Goal: Task Accomplishment & Management: Manage account settings

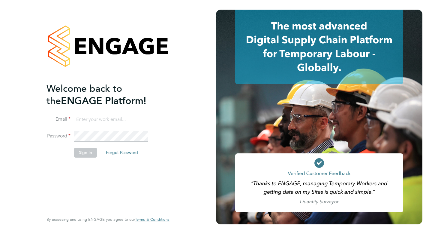
type input "dean@tribuildsolutions.com"
click at [86, 153] on button "Sign In" at bounding box center [85, 152] width 23 height 10
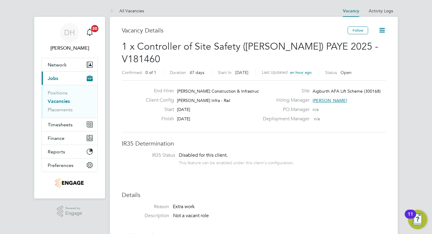
click at [386, 30] on icon at bounding box center [383, 30] width 8 height 8
click at [308, 97] on div "Hiring Manager Anthony Dibble" at bounding box center [323, 101] width 129 height 9
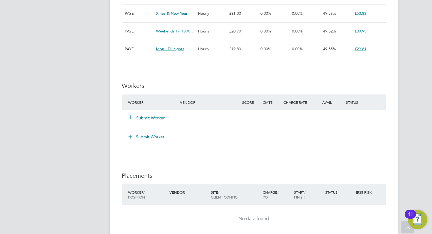
scroll to position [421, 0]
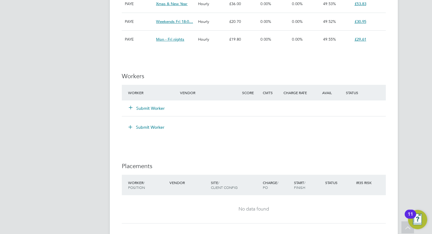
click at [144, 105] on button "Submit Worker" at bounding box center [147, 108] width 36 height 6
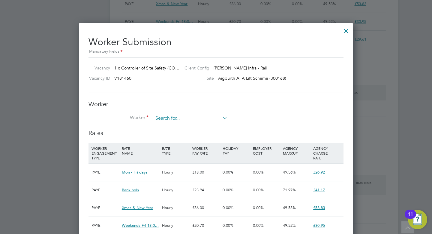
click at [168, 116] on input at bounding box center [190, 118] width 74 height 9
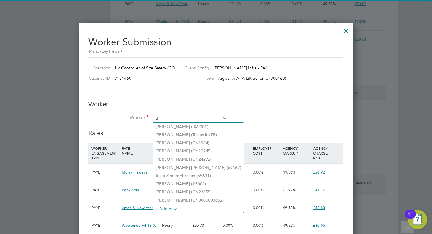
scroll to position [450, 275]
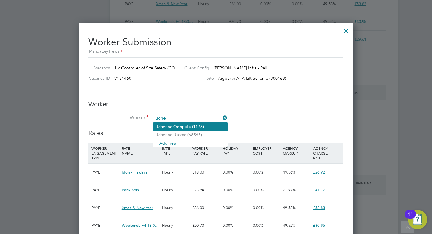
click at [175, 128] on li "Uche nna Odoputa (1178)" at bounding box center [190, 127] width 75 height 8
type input "Uchenna Odoputa (1178)"
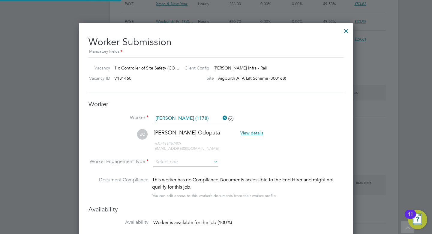
scroll to position [3, 3]
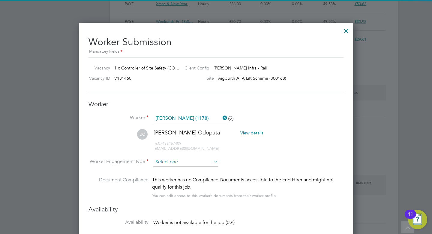
click at [200, 159] on input at bounding box center [185, 161] width 65 height 9
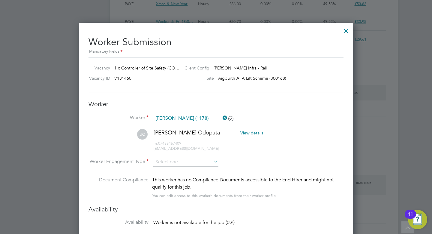
click at [184, 171] on li "Contract" at bounding box center [186, 170] width 66 height 8
type input "Contract"
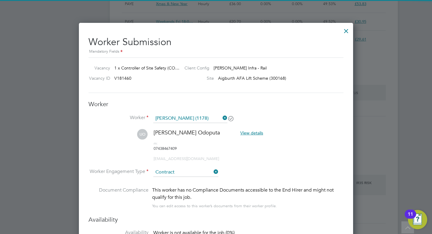
click at [255, 155] on li "UO Uchenna Odoputa View details m: 07438467409 uchefilms@gmail.com" at bounding box center [216, 148] width 255 height 39
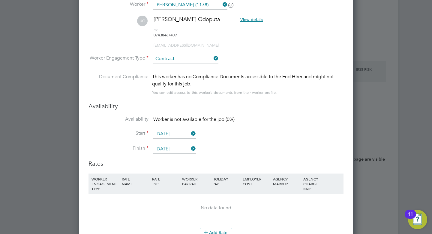
click at [190, 129] on icon at bounding box center [190, 133] width 0 height 8
click at [183, 129] on input at bounding box center [174, 133] width 43 height 9
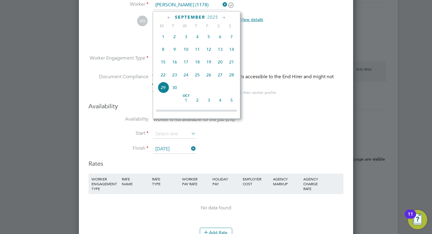
scroll to position [204, 0]
click at [233, 54] on span "14" at bounding box center [231, 50] width 11 height 11
type input "14 Sep 2025"
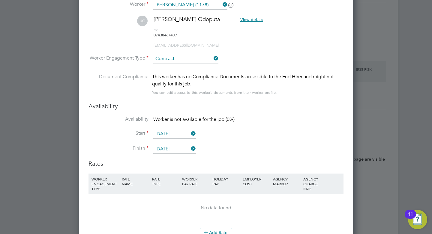
click at [190, 144] on icon at bounding box center [190, 148] width 0 height 8
click at [176, 145] on input at bounding box center [174, 149] width 43 height 9
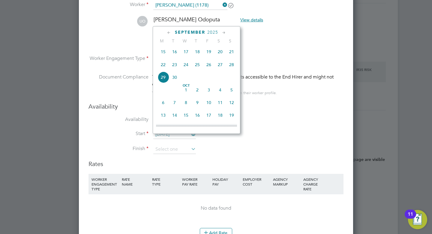
click at [223, 32] on icon at bounding box center [224, 32] width 6 height 7
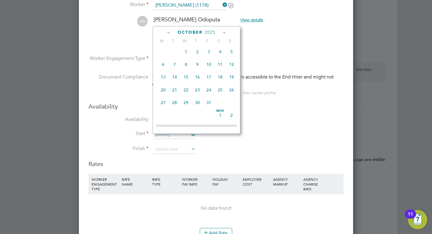
click at [223, 32] on icon at bounding box center [224, 32] width 6 height 7
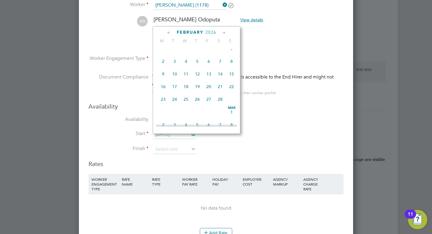
click at [223, 32] on icon at bounding box center [224, 32] width 6 height 7
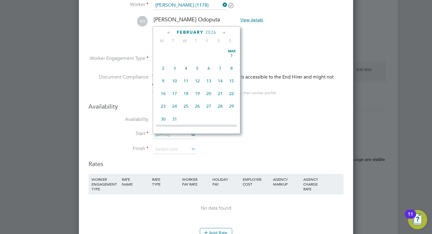
click at [223, 32] on icon at bounding box center [224, 32] width 6 height 7
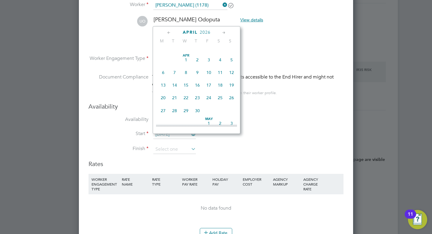
click at [223, 32] on icon at bounding box center [224, 32] width 6 height 7
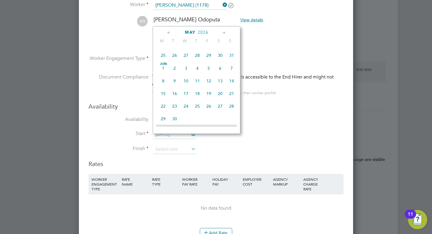
click at [223, 32] on icon at bounding box center [224, 32] width 6 height 7
click at [232, 100] on span "30" at bounding box center [231, 94] width 11 height 11
type input "30 Aug 2026"
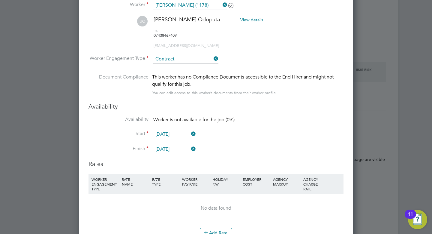
click at [250, 145] on li "Finish 30 Aug 2026" at bounding box center [216, 152] width 255 height 15
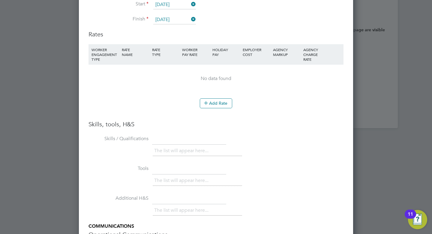
scroll to position [665, 0]
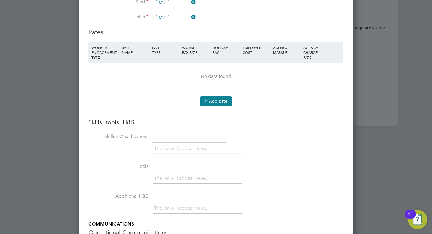
click at [221, 96] on button "Add Rate" at bounding box center [216, 101] width 32 height 10
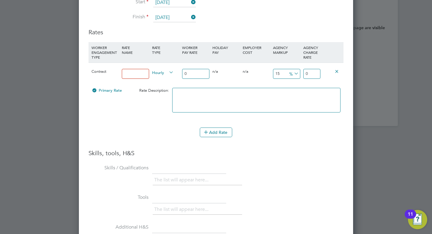
click at [136, 69] on input at bounding box center [135, 74] width 27 height 10
type input "Standard"
click at [190, 69] on input "0" at bounding box center [195, 74] width 27 height 10
type input "2"
type input "2.3"
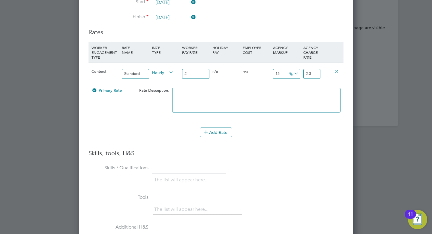
type input "22"
type input "25.3"
type input "22.2"
type input "25.53"
type input "22.23"
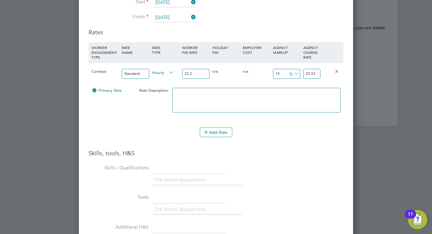
type input "25.5645"
type input "22.23"
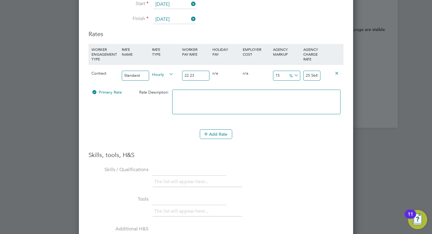
click at [317, 71] on input "25.5645" at bounding box center [312, 76] width 17 height 10
drag, startPoint x: 317, startPoint y: 63, endPoint x: 326, endPoint y: 65, distance: 8.2
click at [320, 71] on input "25.5645" at bounding box center [312, 76] width 17 height 10
type input "14.997750787224472"
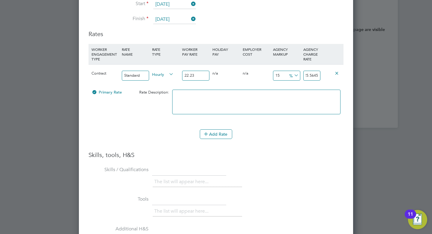
type input "25.564"
type input "14.979757085020243"
type input "25.56"
type input "14.709851551956815"
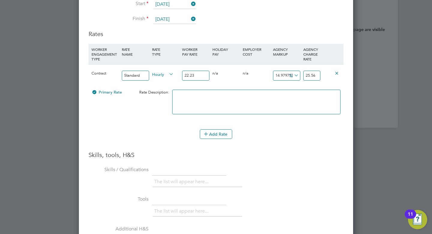
type input "25.5"
type input "14.979757085020243"
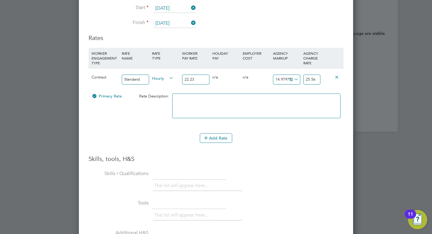
type input "25.56"
click at [268, 136] on li "Add Rate" at bounding box center [216, 141] width 255 height 16
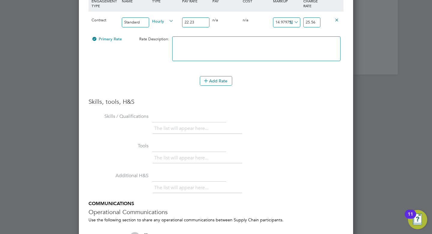
scroll to position [718, 0]
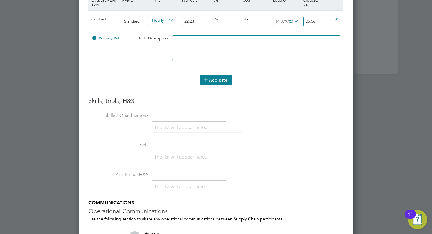
click at [211, 75] on button "Add Rate" at bounding box center [216, 80] width 32 height 10
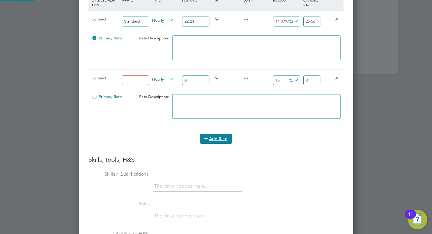
scroll to position [628, 275]
click at [134, 75] on input at bounding box center [135, 80] width 27 height 10
type input "Weekend"
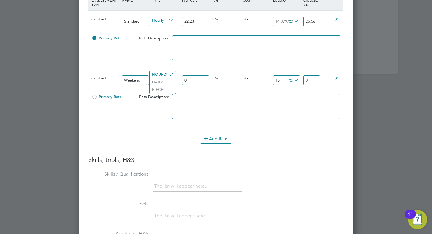
click at [196, 75] on input "0" at bounding box center [195, 80] width 27 height 10
type input "2"
type input "2.3"
type input "28"
type input "32.2"
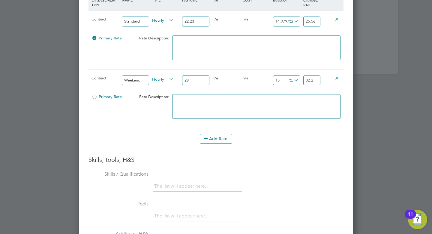
type input "28.9"
type input "33.235"
type input "28.90"
click at [312, 75] on input "33.235" at bounding box center [312, 80] width 17 height 10
type input "14.982698961937716"
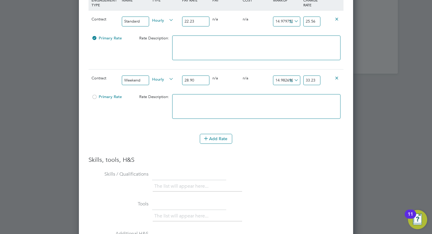
type input "33.23"
click at [256, 134] on div "Add Rate" at bounding box center [216, 139] width 255 height 10
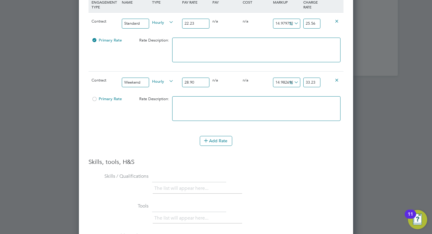
scroll to position [731, 0]
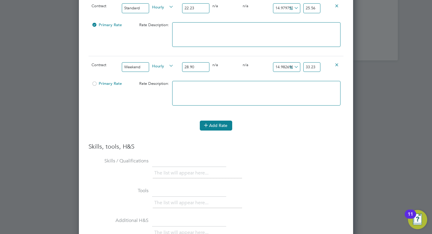
click at [217, 120] on button "Add Rate" at bounding box center [216, 125] width 32 height 10
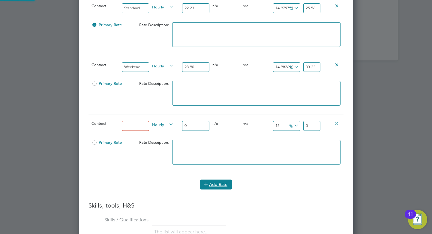
scroll to position [686, 275]
click at [138, 121] on input at bounding box center [135, 126] width 27 height 10
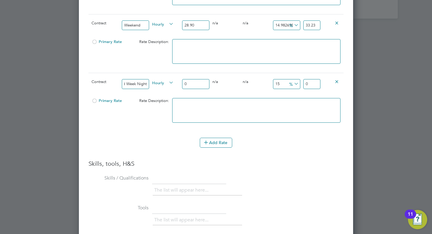
scroll to position [0, 8]
type input "Mid Week Nights"
click at [193, 79] on input "0" at bounding box center [195, 84] width 27 height 10
type input "2"
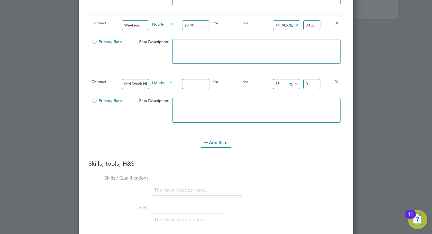
type input "2.3"
type input "25"
type input "28.75"
type input "25.5"
type input "29.325"
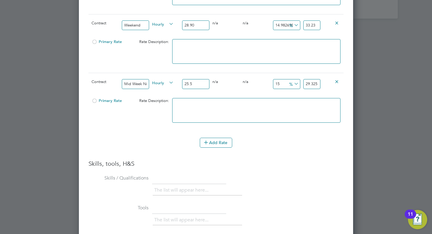
type input "25.56"
type input "29.394"
type input "25.56"
type input "14.984350547730829"
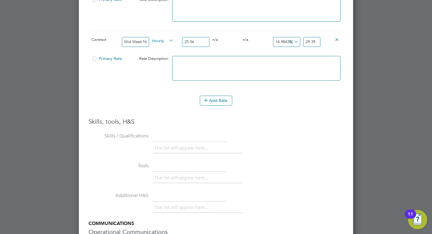
scroll to position [811, 0]
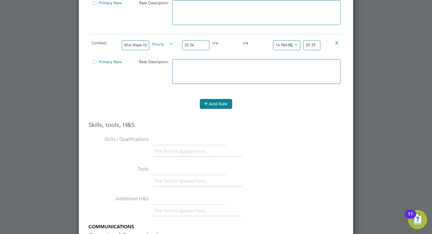
type input "29.39"
click at [210, 99] on button "Add Rate" at bounding box center [216, 104] width 32 height 10
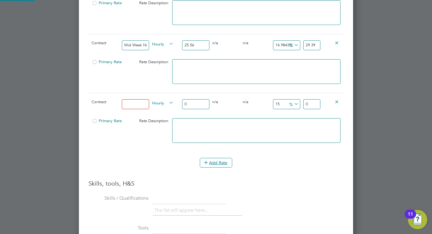
scroll to position [745, 275]
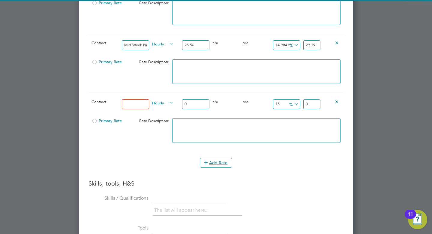
click at [134, 99] on input at bounding box center [135, 104] width 27 height 10
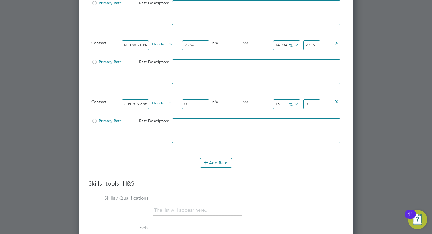
scroll to position [0, 7]
type input "Sun-Thurs Nights"
click at [148, 99] on input "Sun-Thurs Nights" at bounding box center [135, 104] width 27 height 10
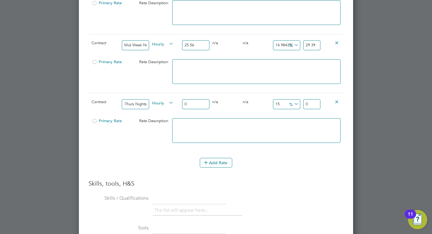
click at [200, 99] on input "0" at bounding box center [195, 104] width 27 height 10
type input "3"
type input "3.45"
type input "36"
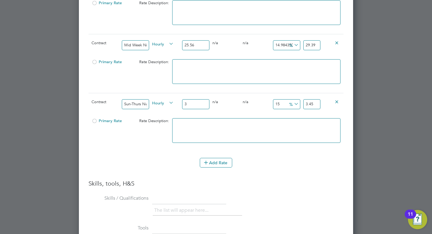
type input "41.4"
type input "36.4"
type input "41.86"
type input "36.40"
click at [266, 179] on h3 "Skills, tools, H&S" at bounding box center [216, 183] width 255 height 8
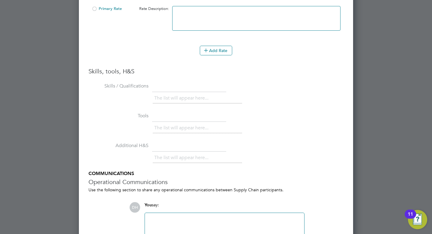
scroll to position [955, 0]
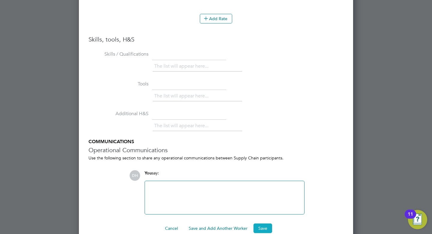
click at [263, 223] on button "Save" at bounding box center [263, 228] width 19 height 10
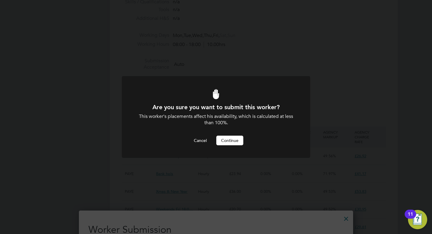
scroll to position [0, 0]
click at [238, 139] on button "Continue" at bounding box center [230, 140] width 27 height 10
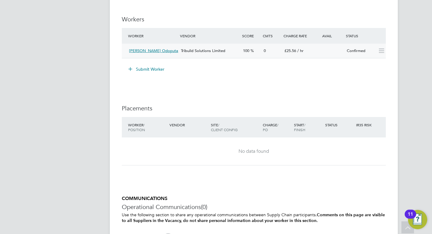
click at [384, 48] on icon at bounding box center [382, 50] width 8 height 5
click at [225, 48] on span "Tribuild Solutions Limited" at bounding box center [203, 50] width 44 height 5
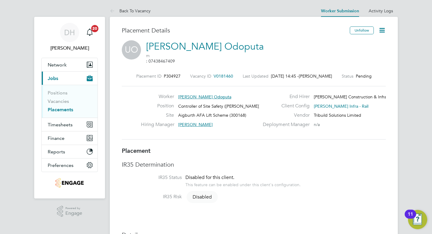
click at [59, 110] on link "Placements" at bounding box center [61, 110] width 26 height 6
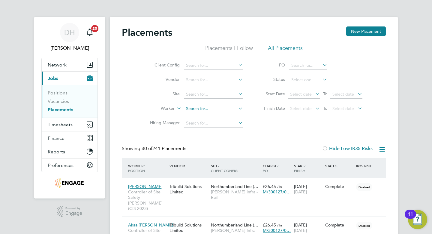
click at [197, 109] on input at bounding box center [213, 109] width 59 height 8
click at [203, 118] on li "Uch enna Odoputa" at bounding box center [214, 117] width 60 height 8
type input "Uchenna Odoputa"
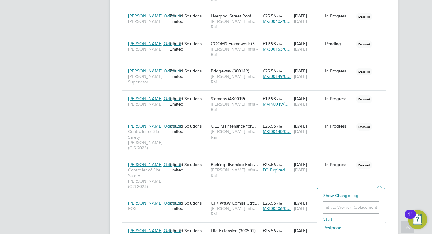
click at [329, 218] on li "Start" at bounding box center [352, 219] width 62 height 8
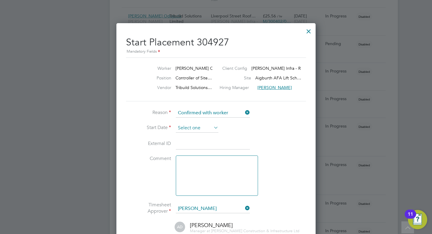
click at [202, 128] on input at bounding box center [197, 127] width 43 height 9
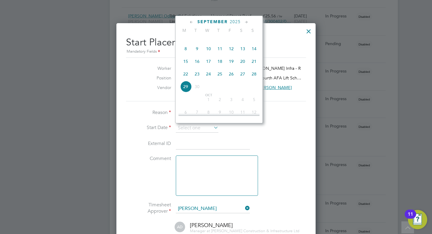
click at [256, 50] on span "14" at bounding box center [254, 48] width 11 height 11
type input "14 Sep 2025"
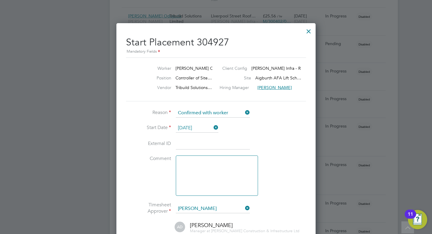
click at [244, 137] on li "Start Date 14 Sep 2025" at bounding box center [216, 130] width 180 height 15
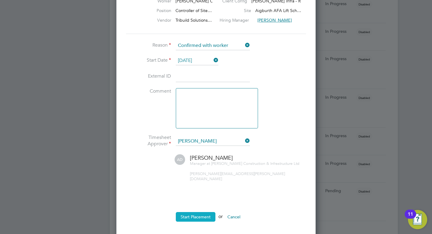
click at [195, 212] on button "Start Placement" at bounding box center [196, 217] width 40 height 10
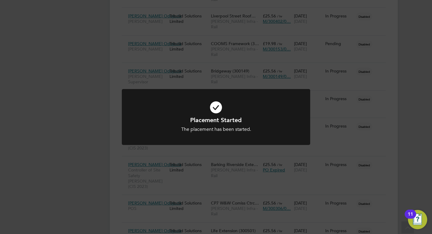
click at [81, 129] on div "Placement Started The placement has been started. Cancel Okay" at bounding box center [216, 117] width 432 height 234
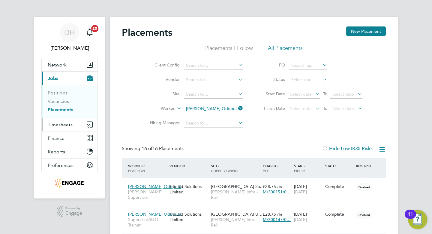
click at [64, 124] on span "Timesheets" at bounding box center [60, 125] width 25 height 6
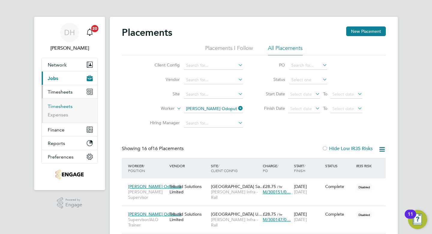
click at [61, 106] on link "Timesheets" at bounding box center [60, 106] width 25 height 6
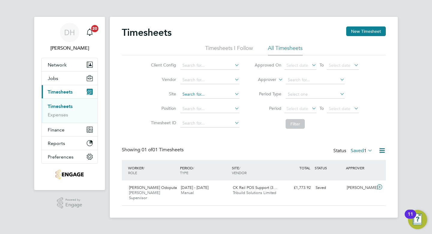
click at [199, 95] on input at bounding box center [209, 94] width 59 height 8
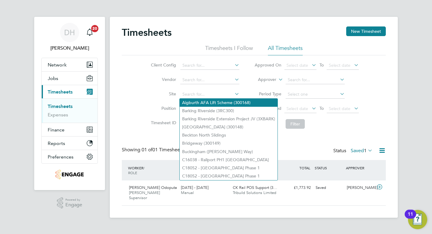
click at [196, 102] on li "Aigburth AFA Lift Scheme (300168)" at bounding box center [229, 102] width 98 height 8
type input "Aigburth AFA Lift Scheme (300168)"
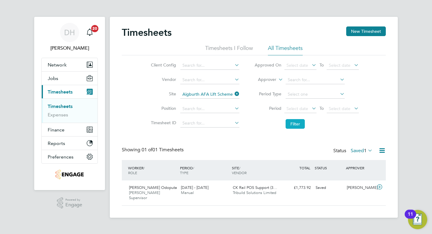
click at [290, 124] on button "Filter" at bounding box center [295, 124] width 19 height 10
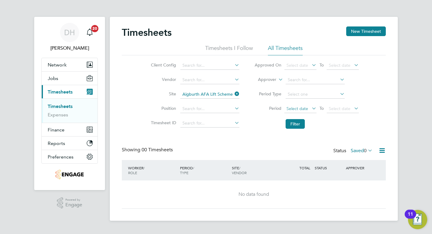
click at [298, 106] on span "Select date" at bounding box center [298, 108] width 22 height 5
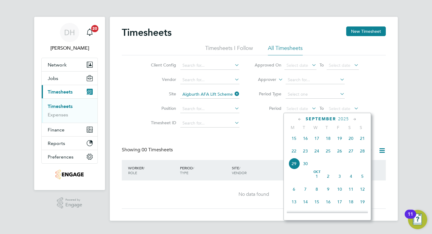
click at [296, 139] on span "15" at bounding box center [294, 137] width 11 height 11
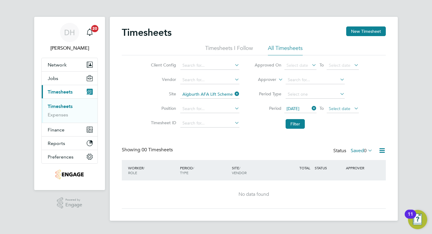
click at [341, 108] on span "Select date" at bounding box center [340, 108] width 22 height 5
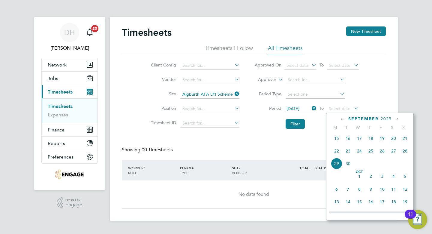
click at [337, 166] on span "29" at bounding box center [336, 163] width 11 height 11
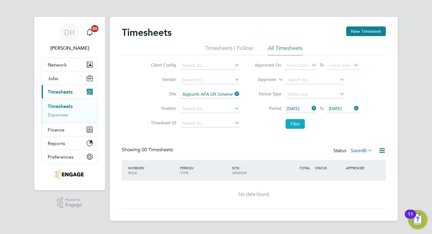
click at [297, 124] on button "Filter" at bounding box center [295, 124] width 19 height 10
click at [356, 35] on button "New Timesheet" at bounding box center [367, 31] width 40 height 10
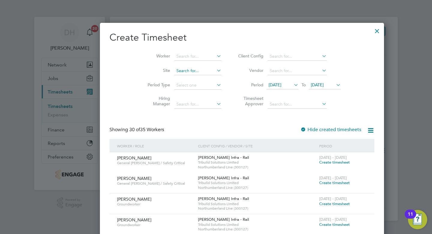
click at [174, 72] on input at bounding box center [197, 71] width 47 height 8
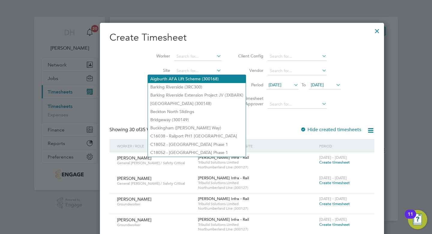
click at [156, 77] on li "Aigburth AFA Lift Scheme (300168)" at bounding box center [197, 79] width 98 height 8
type input "Aigburth AFA Lift Scheme (300168)"
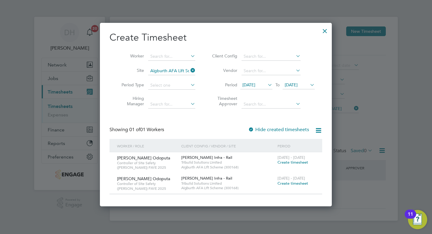
click at [289, 183] on span "Create timesheet" at bounding box center [293, 182] width 31 height 5
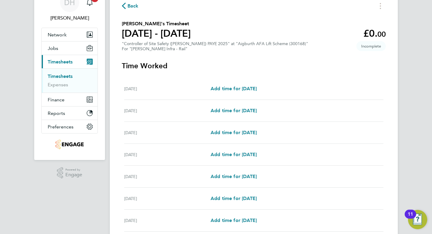
scroll to position [43, 0]
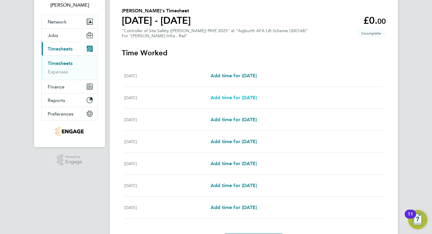
click at [240, 100] on span "Add time for Sun 21 Sep" at bounding box center [234, 98] width 46 height 6
select select "30"
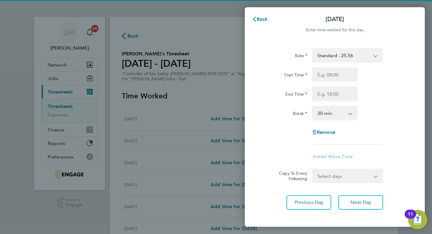
click at [334, 56] on select "Standard - 25.56 Weekend - 33.23 Sun-Thurs Nights - 41.86 Mid Week Nights - 29.…" at bounding box center [344, 55] width 62 height 13
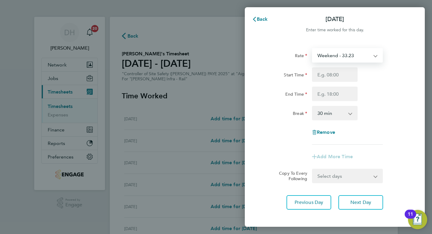
select select "30"
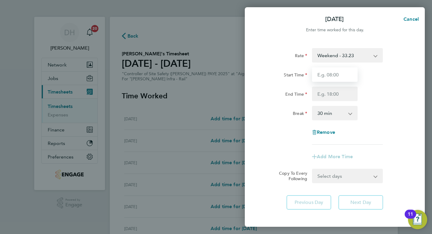
click at [331, 76] on input "Start Time" at bounding box center [335, 74] width 46 height 14
type input "08:00"
click at [331, 97] on input "End Time" at bounding box center [335, 93] width 46 height 14
type input "12:30"
click at [383, 121] on div "Rate Weekend - 33.23 Sun-Thurs Nights - 41.86 Standard - 25.56 Mid Week Nights …" at bounding box center [335, 96] width 147 height 96
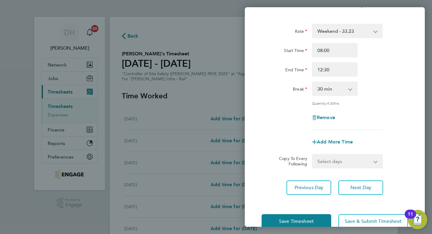
scroll to position [25, 0]
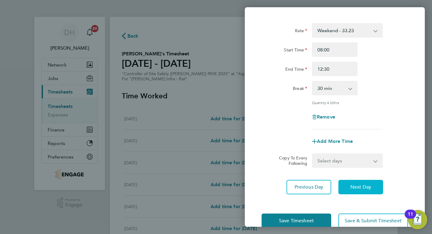
click at [356, 186] on span "Next Day" at bounding box center [361, 187] width 21 height 6
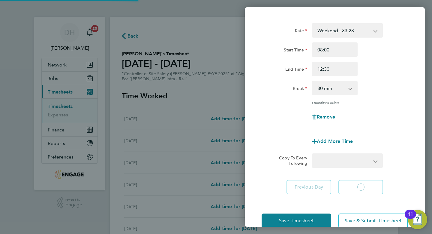
select select "30"
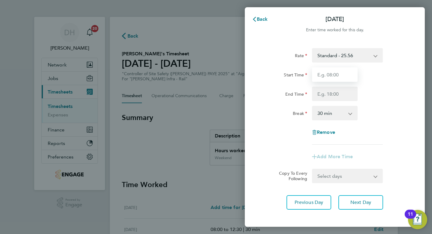
click at [338, 72] on input "Start Time" at bounding box center [335, 74] width 46 height 14
type input "07:30"
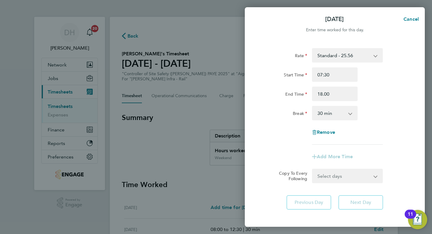
type input "18:00"
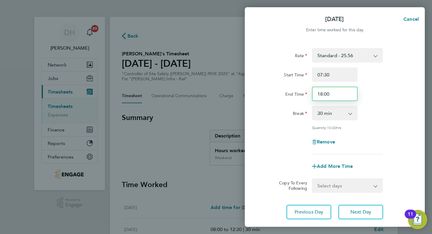
click at [338, 92] on input "18:00" at bounding box center [335, 93] width 46 height 14
type input "18:30"
click at [367, 142] on div "Remove" at bounding box center [334, 142] width 151 height 14
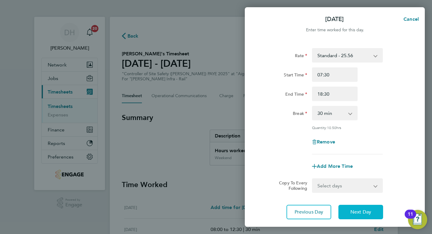
click at [358, 211] on span "Next Day" at bounding box center [361, 212] width 21 height 6
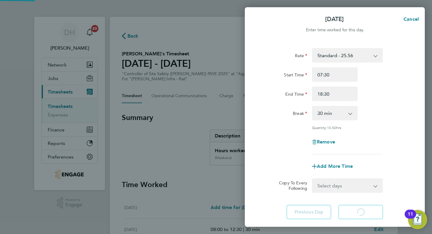
select select "30"
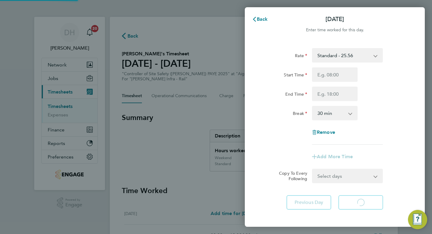
scroll to position [1, 0]
select select "30"
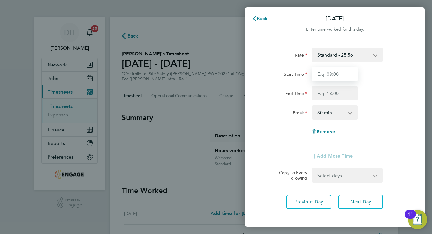
click at [338, 75] on input "Start Time" at bounding box center [335, 74] width 46 height 14
type input "07:30"
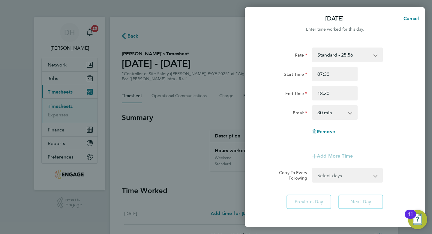
type input "18:30"
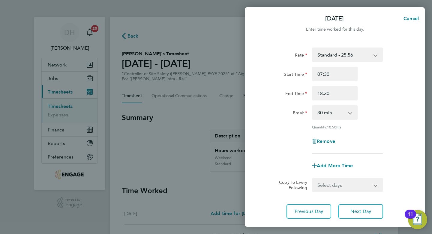
click at [389, 109] on div "Break 0 min 15 min 30 min 45 min 60 min 75 min 90 min" at bounding box center [334, 112] width 151 height 14
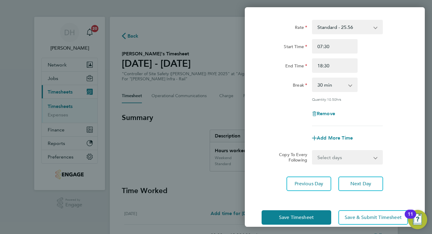
scroll to position [38, 0]
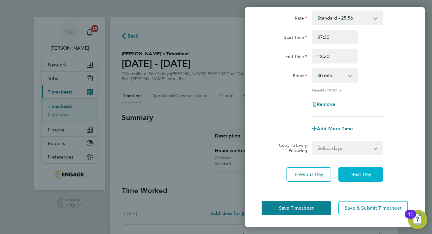
click at [376, 173] on button "Next Day" at bounding box center [361, 174] width 45 height 14
select select "30"
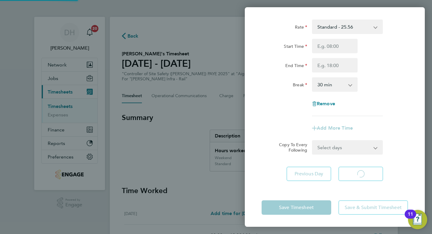
scroll to position [29, 0]
select select "30"
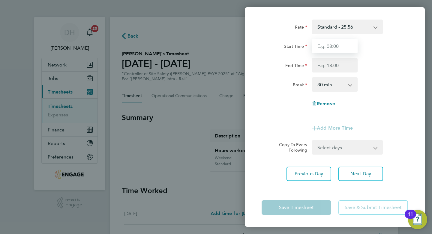
click at [335, 46] on input "Start Time" at bounding box center [335, 46] width 46 height 14
type input "07:30"
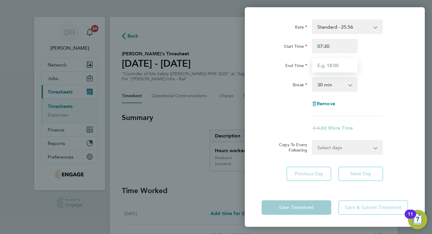
click at [335, 68] on input "End Time" at bounding box center [335, 65] width 46 height 14
type input "17:30"
click at [385, 79] on div "Break 0 min 15 min 30 min 45 min 60 min 75 min 90 min" at bounding box center [334, 84] width 151 height 14
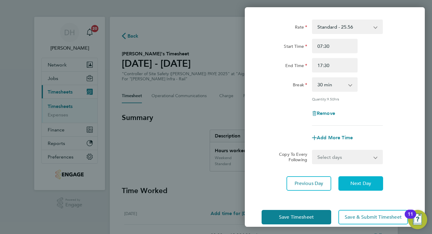
click at [353, 180] on span "Next Day" at bounding box center [361, 183] width 21 height 6
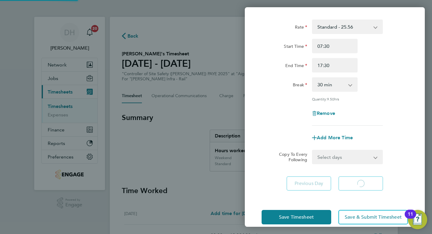
select select "30"
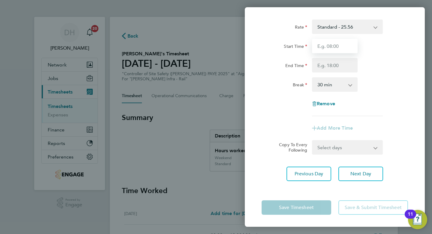
click at [340, 45] on input "Start Time" at bounding box center [335, 46] width 46 height 14
type input "07:30"
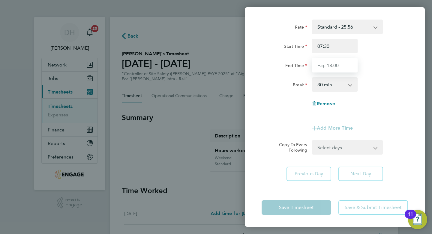
click at [329, 68] on input "End Time" at bounding box center [335, 65] width 46 height 14
type input "17:30"
click at [384, 90] on div "Break 0 min 15 min 30 min 45 min 60 min 75 min 90 min" at bounding box center [334, 84] width 151 height 14
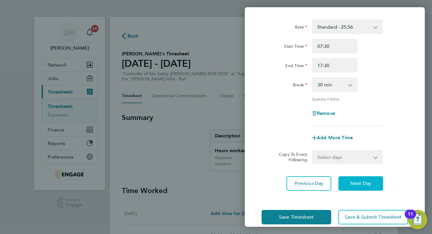
click at [365, 183] on span "Next Day" at bounding box center [361, 183] width 21 height 6
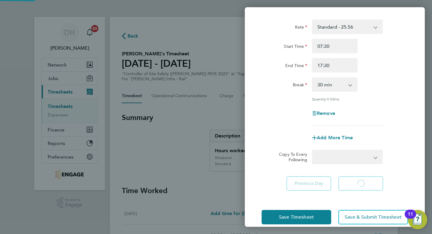
select select "30"
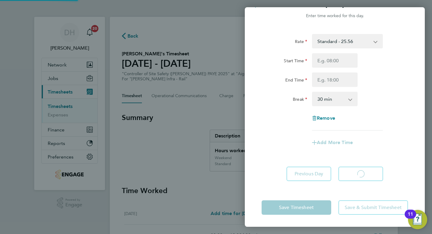
scroll to position [14, 0]
select select "30"
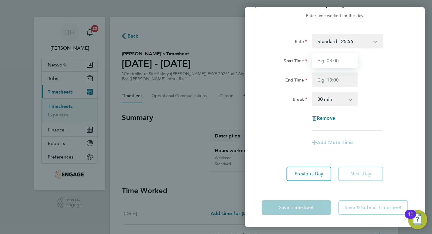
click at [344, 59] on input "Start Time" at bounding box center [335, 60] width 46 height 14
type input "07:30"
click at [339, 77] on input "End Time" at bounding box center [335, 79] width 46 height 14
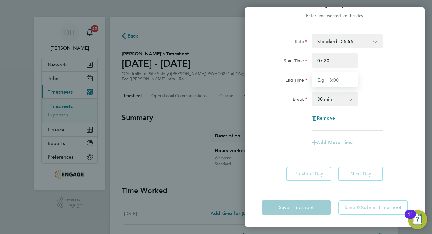
type input "17:30"
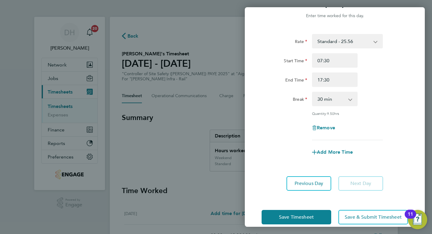
click at [387, 100] on div "Break 0 min 15 min 30 min 45 min 60 min 75 min 90 min" at bounding box center [334, 99] width 151 height 14
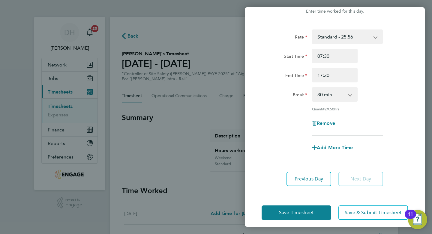
scroll to position [23, 0]
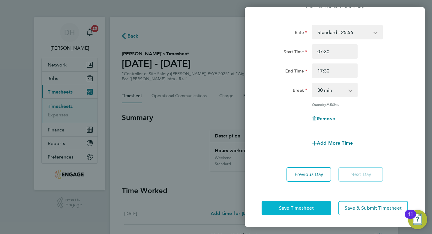
click at [300, 204] on button "Save Timesheet" at bounding box center [297, 208] width 70 height 14
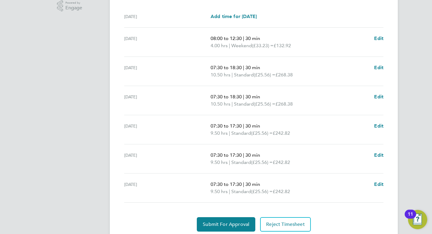
scroll to position [218, 0]
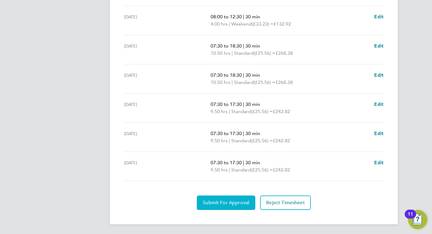
click at [225, 202] on span "Submit For Approval" at bounding box center [226, 202] width 47 height 6
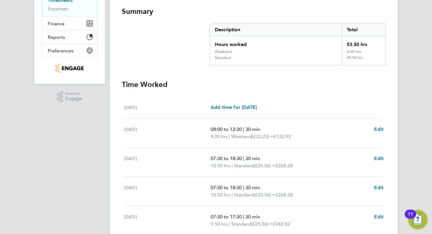
scroll to position [0, 0]
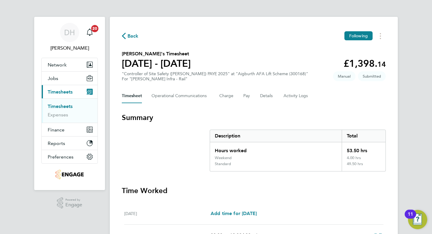
click at [62, 106] on link "Timesheets" at bounding box center [60, 106] width 25 height 6
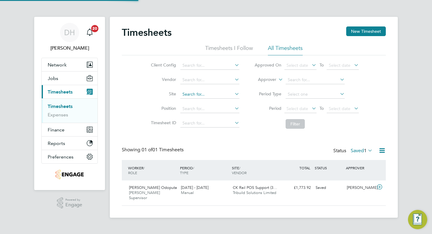
scroll to position [15, 52]
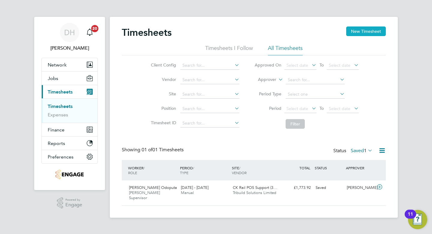
click at [368, 31] on button "New Timesheet" at bounding box center [367, 31] width 40 height 10
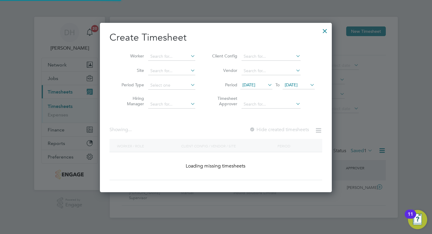
scroll to position [1134, 232]
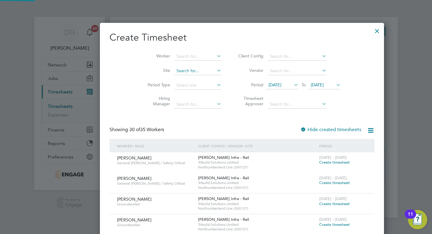
click at [174, 71] on input at bounding box center [197, 71] width 47 height 8
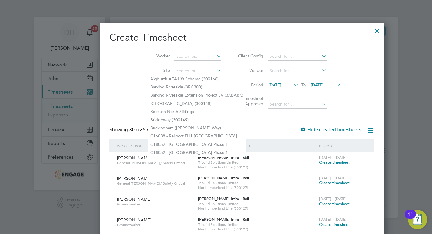
click at [372, 32] on div at bounding box center [377, 29] width 11 height 11
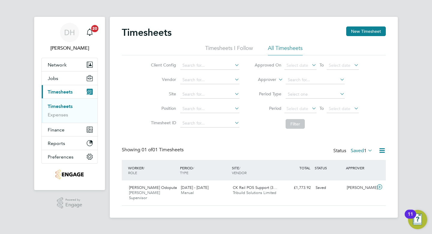
scroll to position [15, 52]
click at [359, 36] on div "Timesheets New Timesheet" at bounding box center [254, 35] width 264 height 18
click at [358, 32] on button "New Timesheet" at bounding box center [367, 31] width 40 height 10
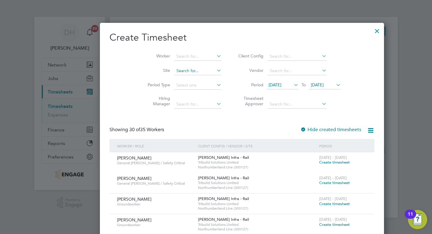
scroll to position [1134, 232]
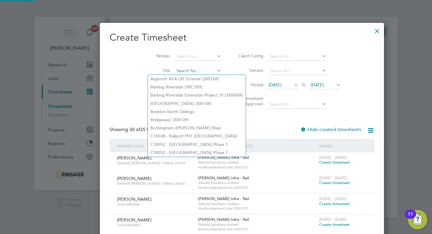
click at [174, 70] on input at bounding box center [197, 71] width 47 height 8
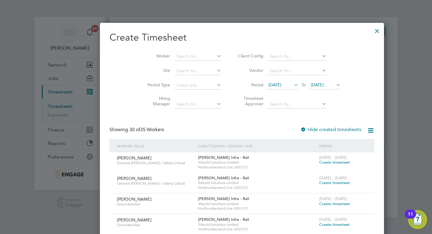
click at [158, 78] on li "Aigburth AFA Lift Scheme (300168)" at bounding box center [197, 79] width 98 height 8
type input "Aigburth AFA Lift Scheme (300168)"
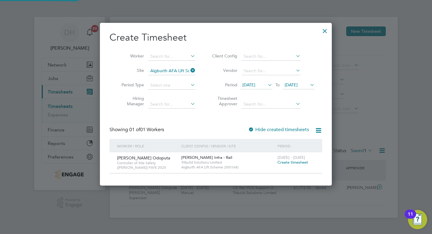
scroll to position [162, 232]
click at [289, 162] on span "Create timesheet" at bounding box center [293, 161] width 31 height 5
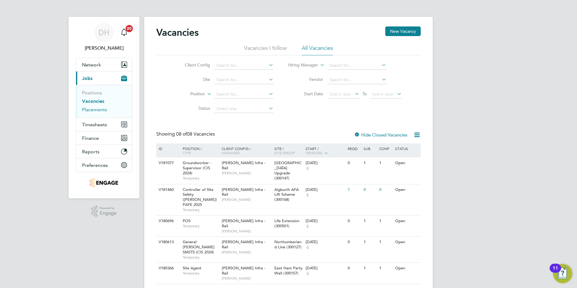
drag, startPoint x: 90, startPoint y: 108, endPoint x: 94, endPoint y: 108, distance: 3.6
click at [90, 108] on link "Placements" at bounding box center [94, 110] width 25 height 6
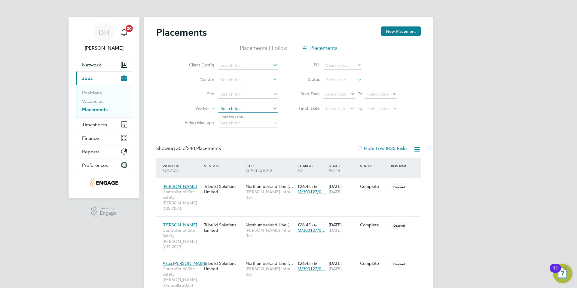
click at [231, 110] on input at bounding box center [247, 109] width 59 height 8
click at [232, 116] on li "Uche nna Odoputa" at bounding box center [248, 117] width 60 height 8
type input "[PERSON_NAME] Odoputa"
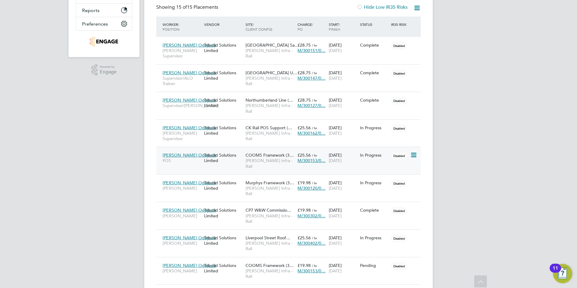
click at [266, 152] on span "COOMS Framework (3…" at bounding box center [269, 154] width 48 height 5
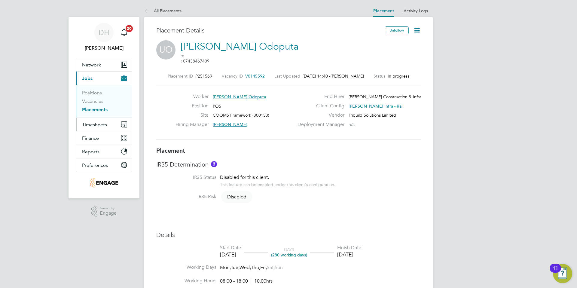
click at [95, 124] on span "Timesheets" at bounding box center [94, 125] width 25 height 6
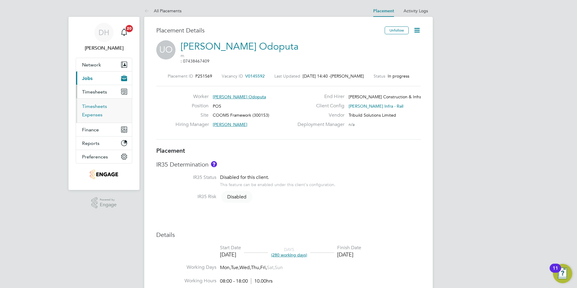
drag, startPoint x: 98, startPoint y: 106, endPoint x: 86, endPoint y: 117, distance: 15.3
click at [98, 106] on link "Timesheets" at bounding box center [94, 106] width 25 height 6
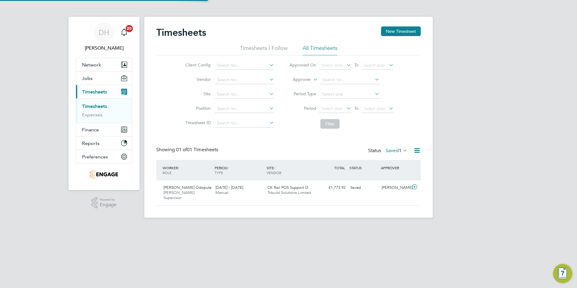
scroll to position [15, 52]
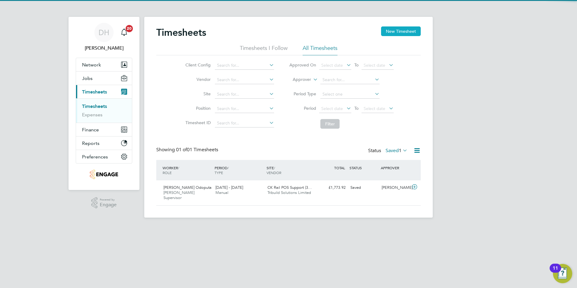
click at [397, 30] on button "New Timesheet" at bounding box center [401, 31] width 40 height 10
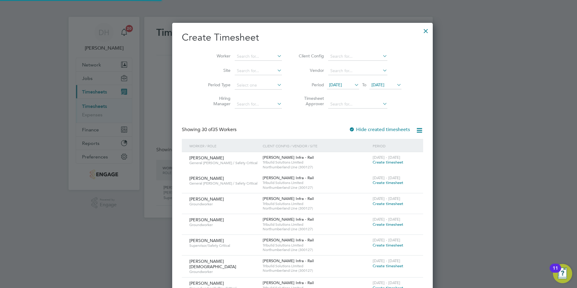
scroll to position [1134, 232]
click at [235, 71] on input at bounding box center [258, 71] width 47 height 8
click at [234, 77] on li "CK Rail POS Support ( 300162 )" at bounding box center [251, 79] width 63 height 8
type input "CK Rail POS Support (300162)"
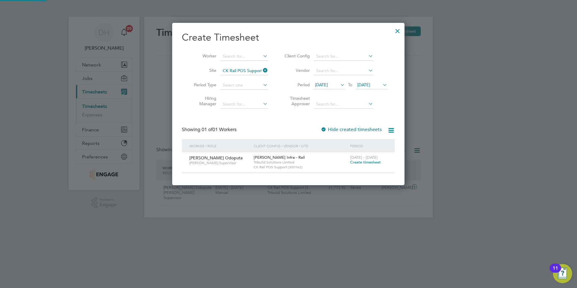
scroll to position [162, 232]
click at [361, 162] on span "Create timesheet" at bounding box center [365, 161] width 31 height 5
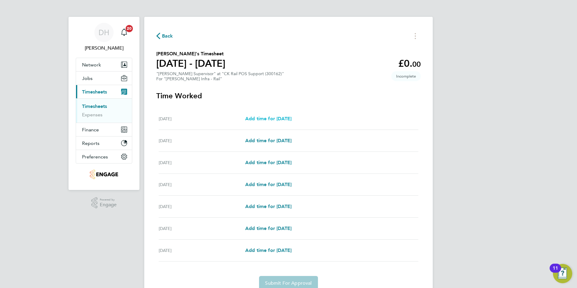
click at [266, 118] on span "Add time for Sat 20 Sep" at bounding box center [268, 119] width 46 height 6
select select "30"
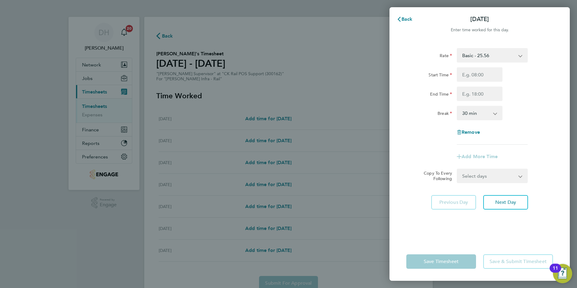
click at [477, 57] on select "Basic - 25.56 bank holiday - 38.36 Mid Week Nights - 29.39 Christmas Day - 51.1…" at bounding box center [488, 55] width 62 height 13
select select "30"
click at [472, 74] on input "Start Time" at bounding box center [479, 74] width 46 height 14
type input "23:00"
type input "09:30"
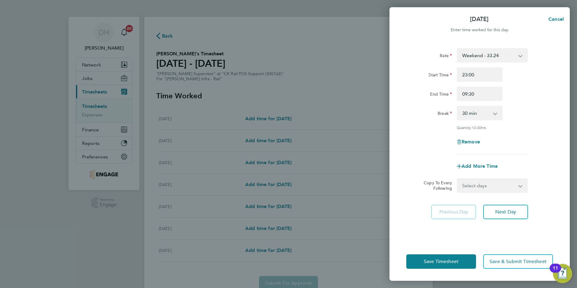
click at [543, 131] on div "Rate Weekend - 33.24 Basic - 25.56 bank holiday - 38.36 Mid Week Nights - 29.39…" at bounding box center [479, 101] width 147 height 106
click at [445, 264] on button "Save Timesheet" at bounding box center [441, 261] width 70 height 14
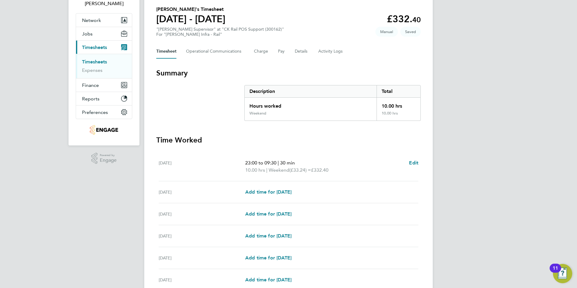
scroll to position [122, 0]
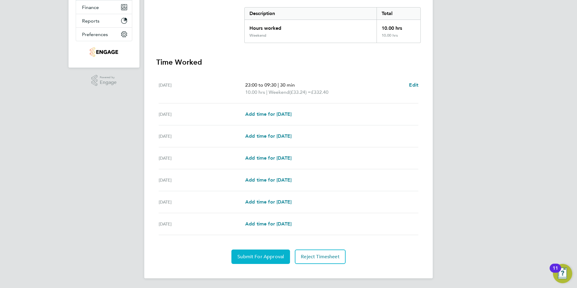
click at [250, 256] on span "Submit For Approval" at bounding box center [260, 256] width 47 height 6
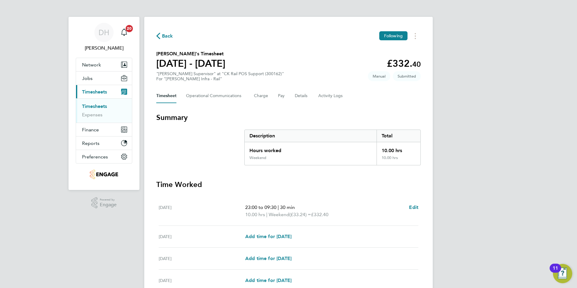
click at [92, 105] on link "Timesheets" at bounding box center [94, 106] width 25 height 6
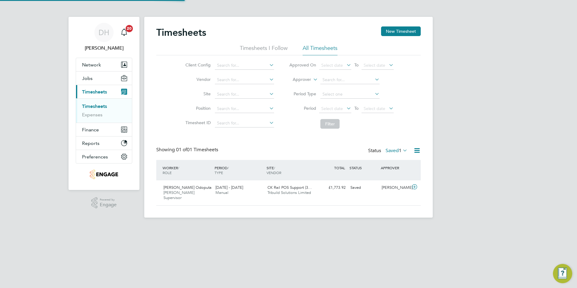
scroll to position [15, 52]
click at [399, 150] on span "1" at bounding box center [400, 150] width 3 height 6
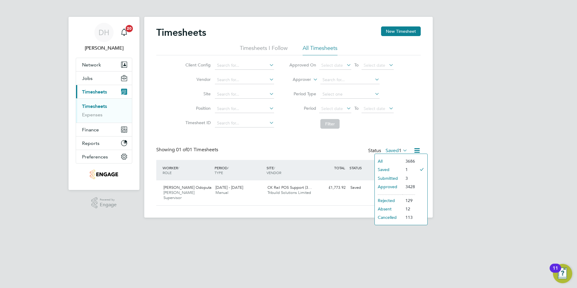
click at [384, 179] on li "Submitted" at bounding box center [388, 178] width 28 height 8
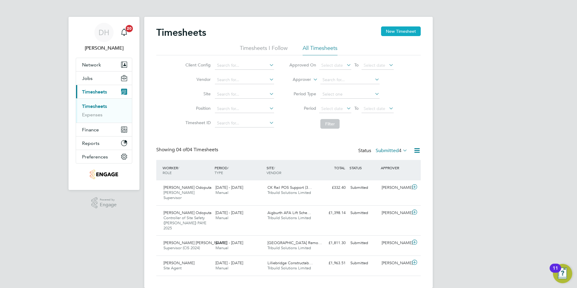
click at [398, 31] on button "New Timesheet" at bounding box center [401, 31] width 40 height 10
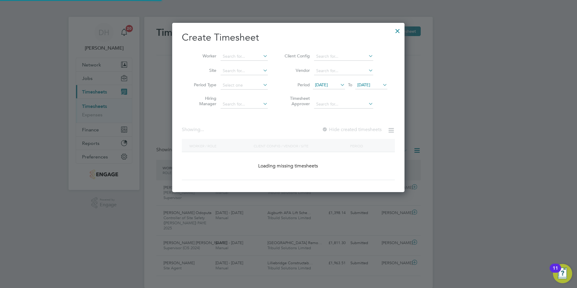
scroll to position [1154, 232]
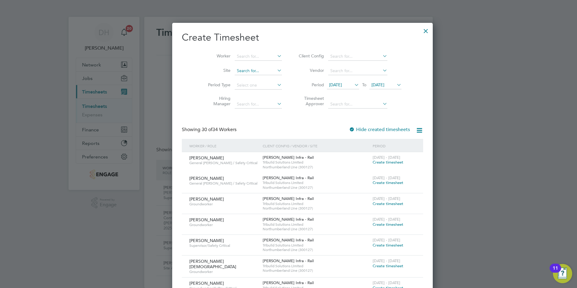
click at [238, 70] on input at bounding box center [258, 71] width 47 height 8
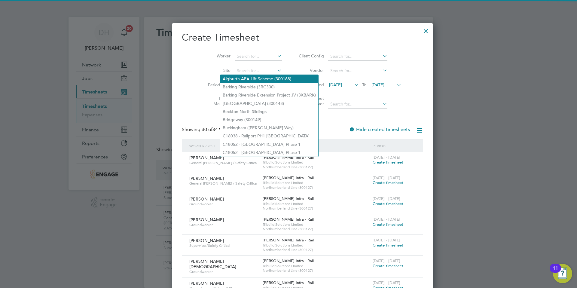
click at [240, 81] on li "Aigburth AFA Lift Scheme (300168)" at bounding box center [269, 79] width 98 height 8
type input "Aigburth AFA Lift Scheme (300168)"
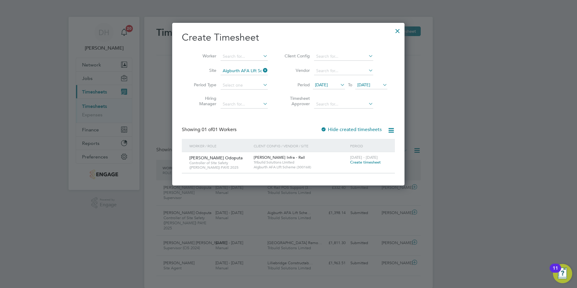
scroll to position [162, 232]
click at [369, 161] on span "Create timesheet" at bounding box center [365, 161] width 31 height 5
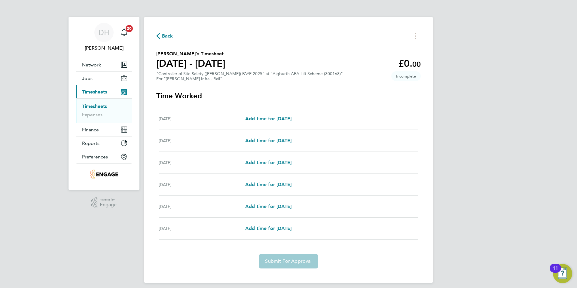
scroll to position [5, 0]
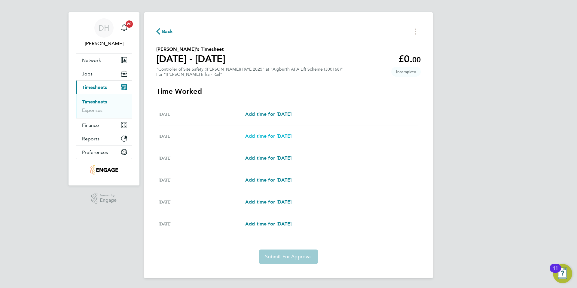
click at [259, 135] on span "Add time for Mon 15 Sep" at bounding box center [268, 136] width 46 height 6
select select "30"
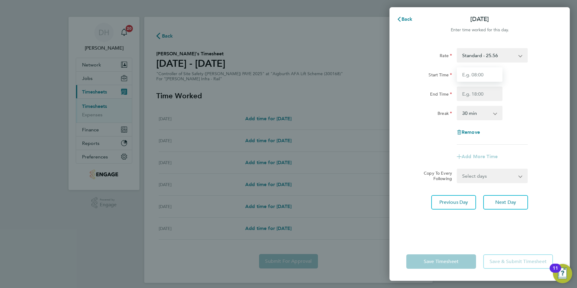
click at [476, 75] on input "Start Time" at bounding box center [479, 74] width 46 height 14
type input "07:30"
click at [476, 95] on input "End Time" at bounding box center [479, 93] width 46 height 14
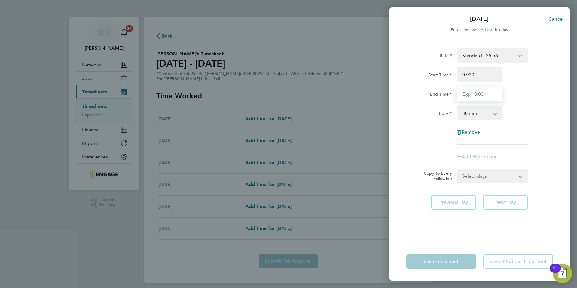
type input "17:30"
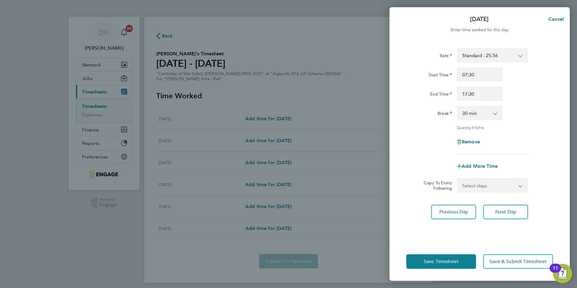
click at [533, 105] on div "Rate Standard - 25.56 Weekend - 33.23 Sun-Thurs Nights - 41.86 Mid Week Nights …" at bounding box center [479, 101] width 147 height 106
click at [491, 186] on select "Select days Day Tuesday Wednesday Thursday Friday" at bounding box center [488, 185] width 63 height 13
select select "WED"
click at [457, 179] on select "Select days Day Tuesday Wednesday Thursday Friday" at bounding box center [488, 185] width 63 height 13
select select "2025-09-19"
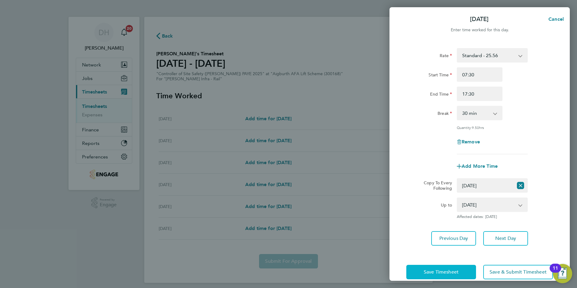
click at [445, 271] on span "Save Timesheet" at bounding box center [440, 272] width 35 height 6
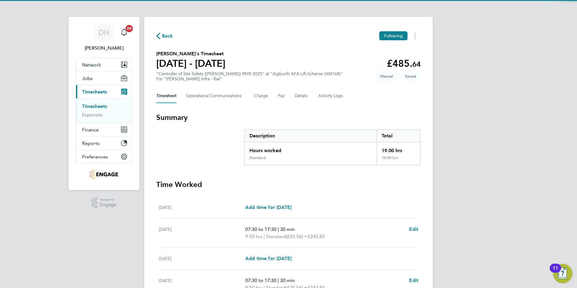
scroll to position [108, 0]
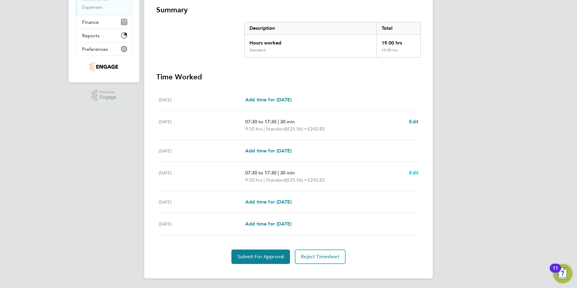
click at [409, 170] on span "Edit" at bounding box center [413, 173] width 9 height 6
select select "30"
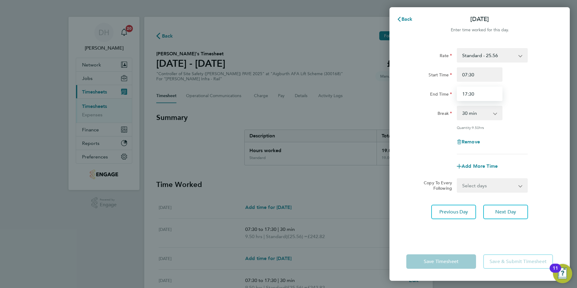
click at [482, 91] on input "17:30" at bounding box center [479, 93] width 46 height 14
type input "18:30"
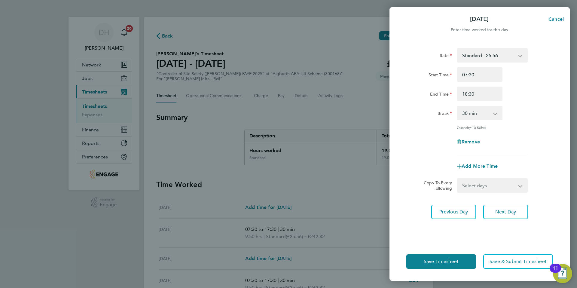
click at [528, 120] on div "Rate Standard - 25.56 Weekend - 33.23 Sun-Thurs Nights - 41.86 Mid Week Nights …" at bounding box center [479, 101] width 147 height 106
click at [456, 212] on span "Previous Day" at bounding box center [453, 212] width 29 height 6
select select "30"
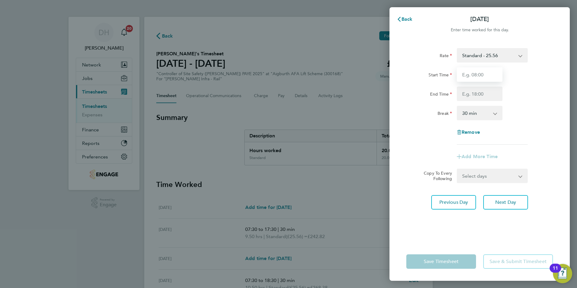
click at [485, 73] on input "Start Time" at bounding box center [479, 74] width 46 height 14
type input "07:30"
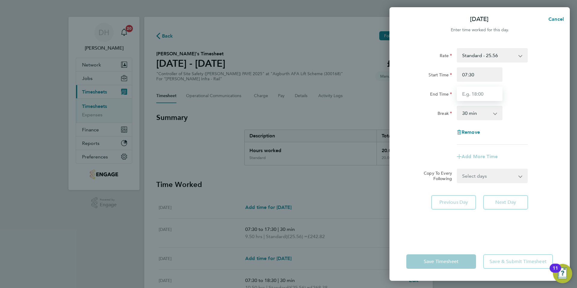
click at [480, 95] on input "End Time" at bounding box center [479, 93] width 46 height 14
type input "17:30"
click at [522, 108] on div "Break 0 min 15 min 30 min 45 min 60 min 75 min 90 min" at bounding box center [479, 113] width 151 height 14
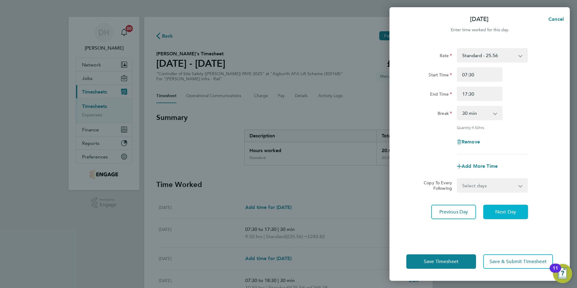
click at [508, 208] on button "Next Day" at bounding box center [505, 212] width 45 height 14
select select "30"
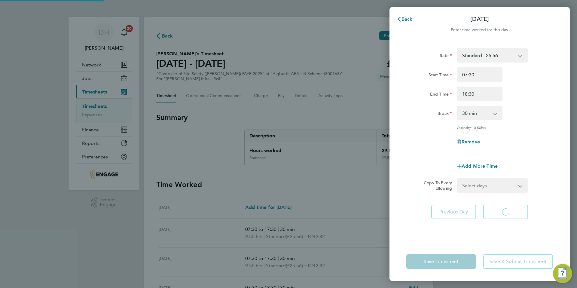
select select "30"
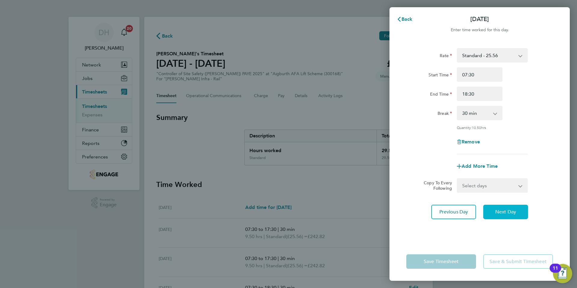
click at [507, 211] on span "Next Day" at bounding box center [505, 212] width 21 height 6
select select "30"
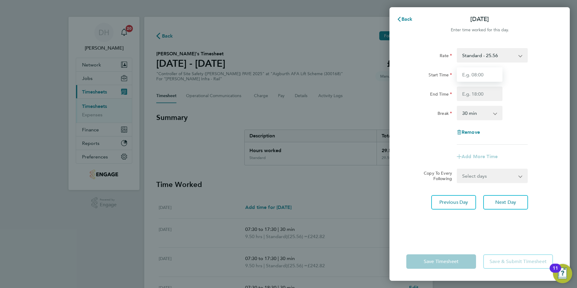
click at [477, 72] on input "Start Time" at bounding box center [479, 74] width 46 height 14
type input "07:30"
click at [482, 96] on input "End Time" at bounding box center [479, 93] width 46 height 14
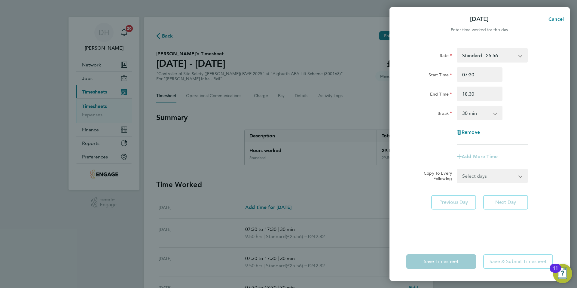
type input "18:30"
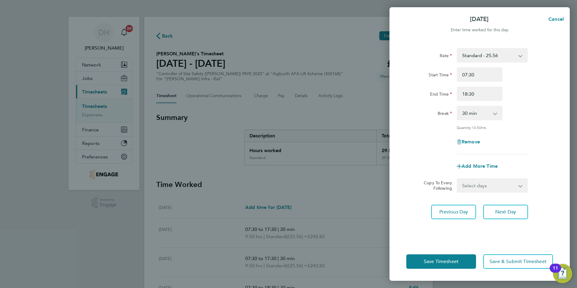
click at [518, 114] on div "Break 0 min 15 min 30 min 45 min 60 min 75 min 90 min" at bounding box center [479, 113] width 151 height 14
click at [505, 214] on span "Next Day" at bounding box center [505, 212] width 21 height 6
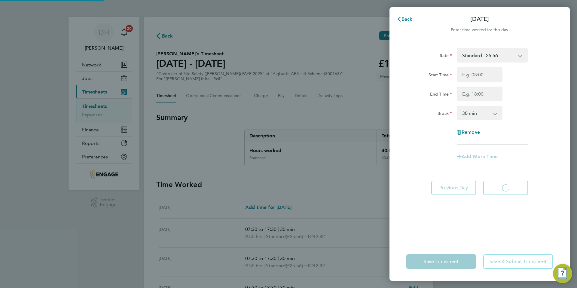
select select "30"
click at [479, 75] on input "Start Time" at bounding box center [479, 74] width 46 height 14
type input "07:30"
click at [484, 95] on input "End Time" at bounding box center [479, 93] width 46 height 14
type input "18:30"
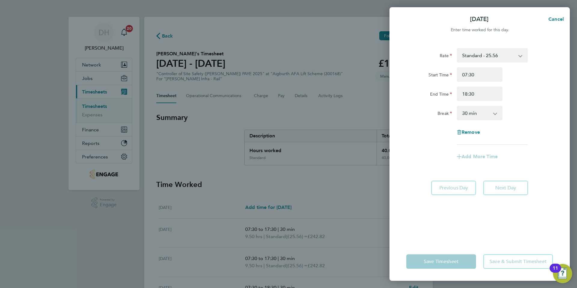
drag, startPoint x: 523, startPoint y: 117, endPoint x: 520, endPoint y: 124, distance: 7.5
click at [523, 117] on div "Break 0 min 15 min 30 min 45 min 60 min 75 min 90 min" at bounding box center [479, 113] width 151 height 14
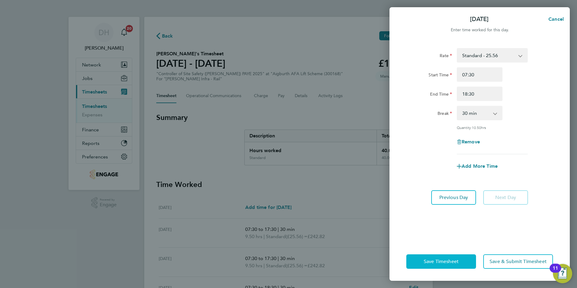
click at [432, 257] on button "Save Timesheet" at bounding box center [441, 261] width 70 height 14
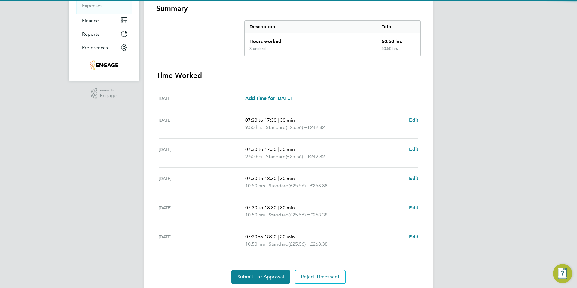
scroll to position [129, 0]
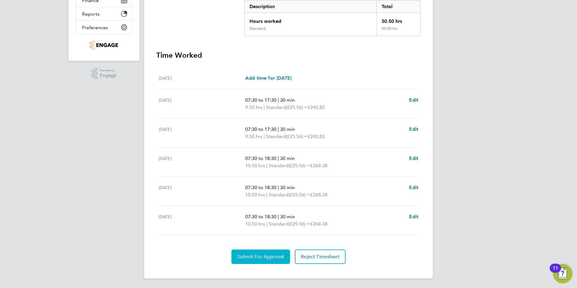
click at [251, 255] on span "Submit For Approval" at bounding box center [260, 256] width 47 height 6
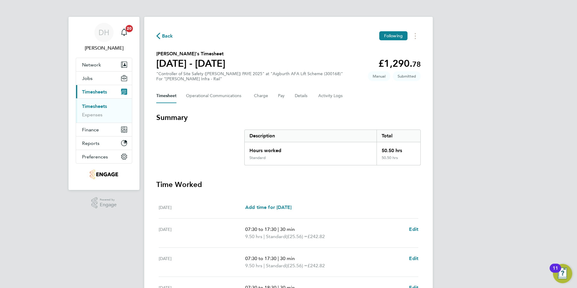
click at [93, 90] on span "Timesheets" at bounding box center [94, 92] width 25 height 6
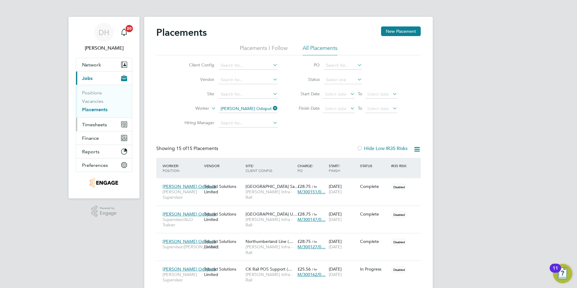
click at [91, 123] on span "Timesheets" at bounding box center [94, 125] width 25 height 6
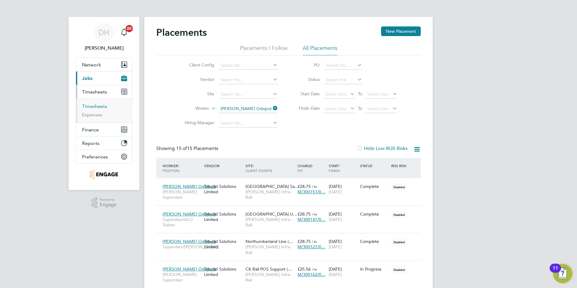
click at [95, 108] on link "Timesheets" at bounding box center [94, 106] width 25 height 6
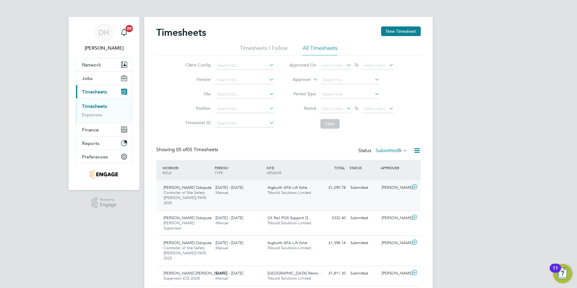
click at [286, 191] on span "Tribuild Solutions Limited" at bounding box center [289, 192] width 44 height 5
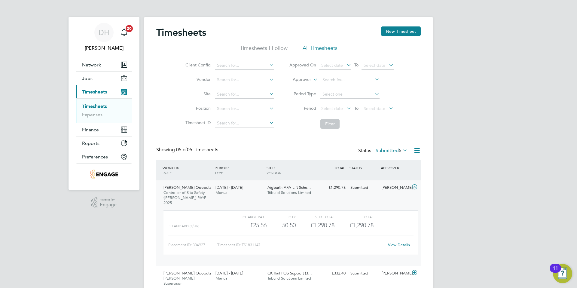
scroll to position [80, 0]
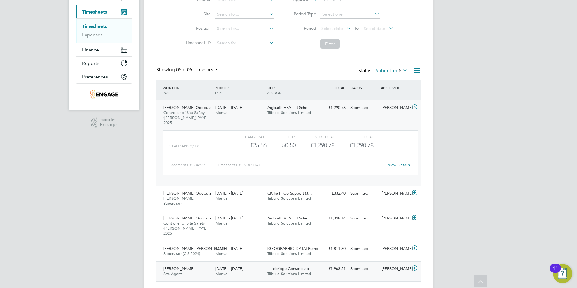
click at [414, 265] on icon at bounding box center [415, 267] width 8 height 5
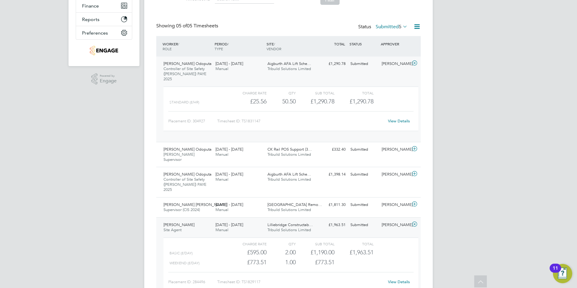
scroll to position [145, 0]
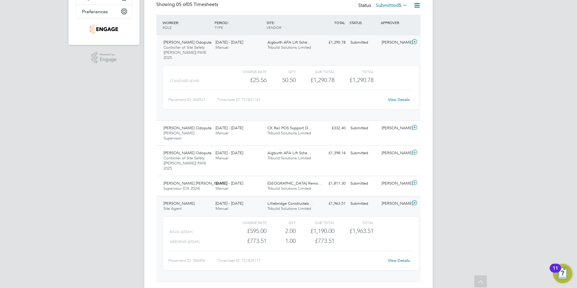
click at [399, 258] on link "View Details" at bounding box center [399, 260] width 22 height 5
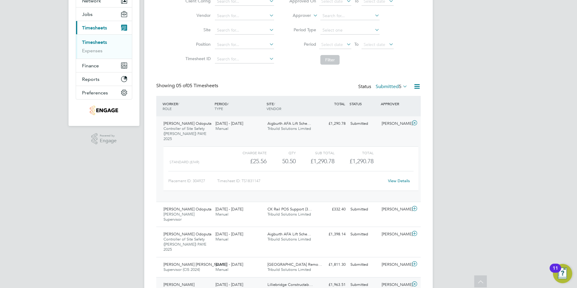
scroll to position [0, 0]
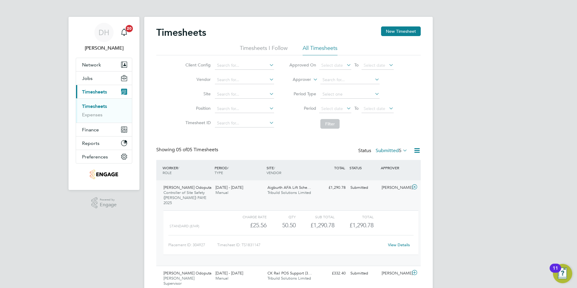
click at [93, 108] on link "Timesheets" at bounding box center [94, 106] width 25 height 6
click at [401, 151] on icon at bounding box center [401, 150] width 0 height 8
click at [379, 186] on li "Approved" at bounding box center [383, 186] width 28 height 8
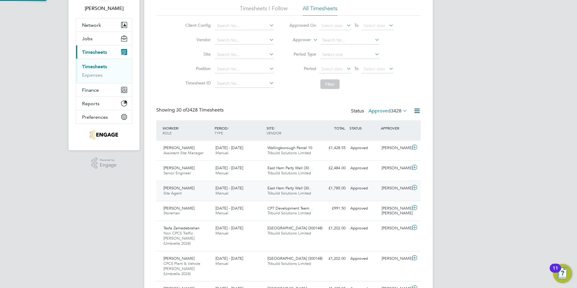
scroll to position [3, 3]
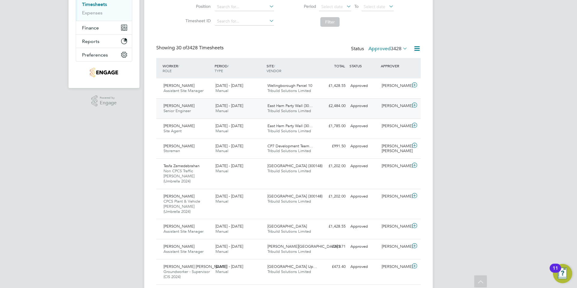
click at [417, 105] on icon at bounding box center [415, 105] width 8 height 5
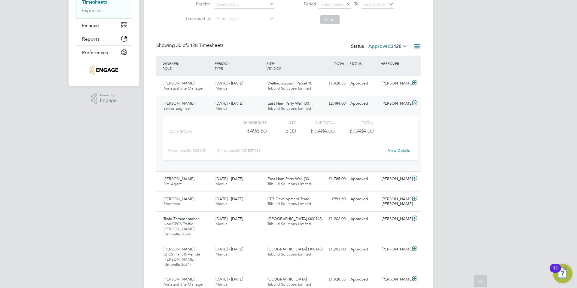
click at [401, 150] on link "View Details" at bounding box center [399, 150] width 22 height 5
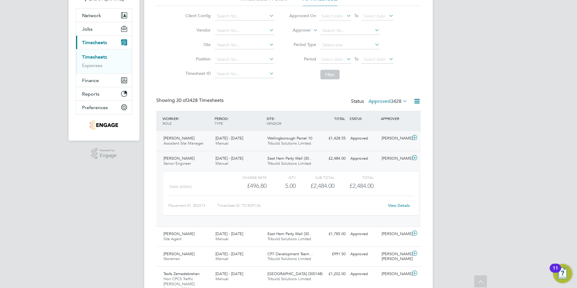
scroll to position [43, 0]
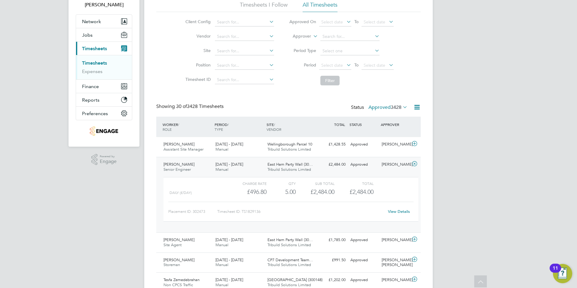
click at [401, 108] on icon at bounding box center [401, 107] width 0 height 8
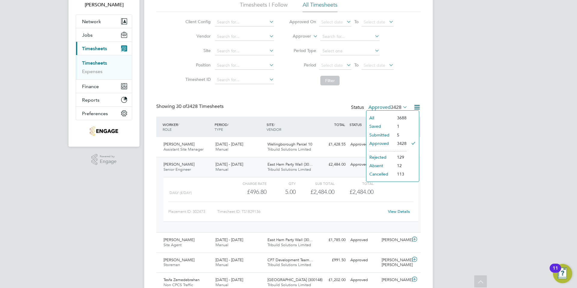
click at [382, 133] on li "Submitted" at bounding box center [380, 135] width 28 height 8
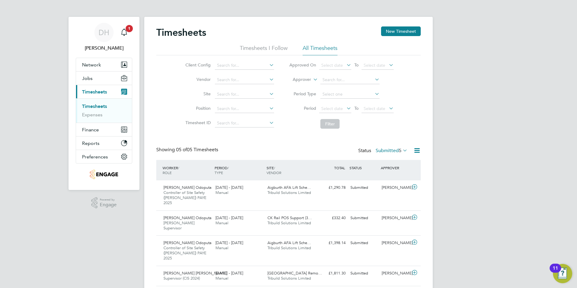
scroll to position [25, 0]
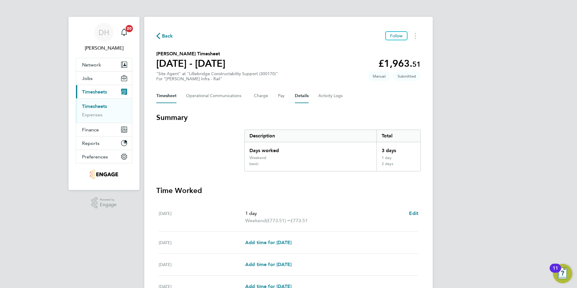
click at [302, 99] on button "Details" at bounding box center [302, 96] width 14 height 14
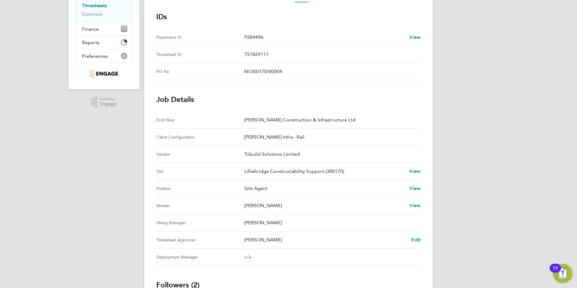
scroll to position [196, 0]
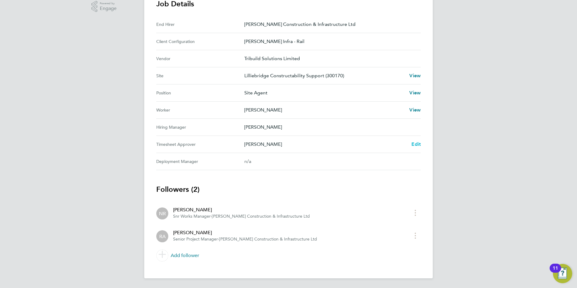
click at [414, 144] on span "Edit" at bounding box center [415, 144] width 9 height 6
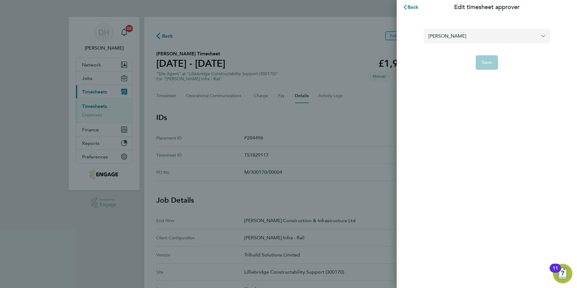
click at [469, 36] on input "[PERSON_NAME]" at bounding box center [486, 36] width 126 height 14
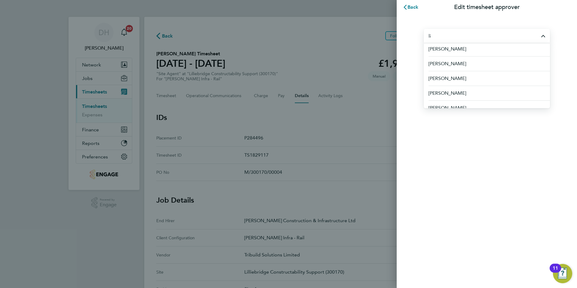
scroll to position [97, 0]
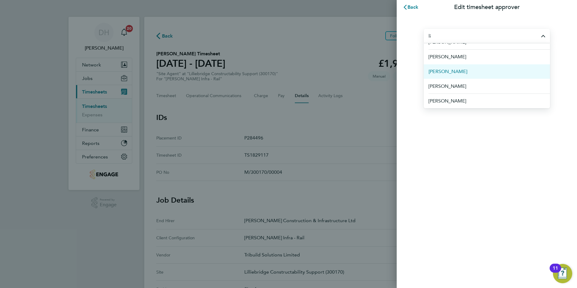
click at [449, 72] on span "[PERSON_NAME]" at bounding box center [447, 71] width 39 height 7
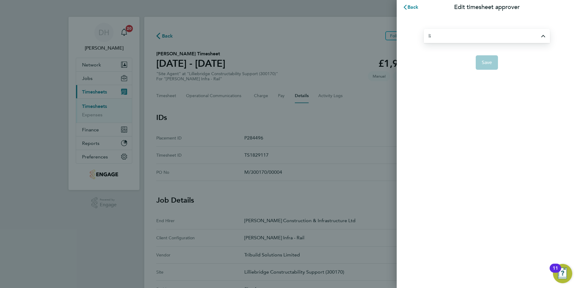
type input "[PERSON_NAME]"
click at [488, 65] on span "Save" at bounding box center [486, 62] width 11 height 6
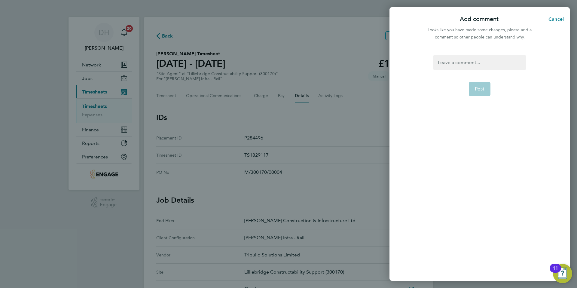
click at [470, 61] on div at bounding box center [479, 62] width 93 height 14
click at [460, 57] on div "To enrich screen reader interactions, please activate Accessibility in Grammarl…" at bounding box center [479, 62] width 93 height 14
click at [483, 92] on button "Post" at bounding box center [479, 89] width 22 height 14
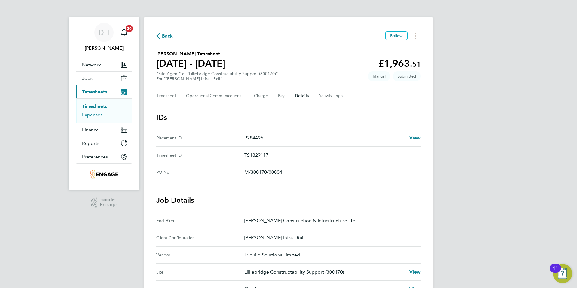
click at [93, 114] on link "Expenses" at bounding box center [92, 115] width 20 height 6
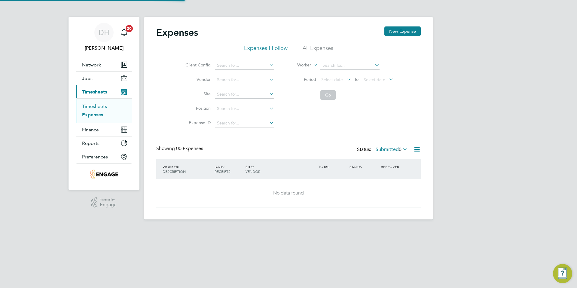
click at [95, 105] on link "Timesheets" at bounding box center [94, 106] width 25 height 6
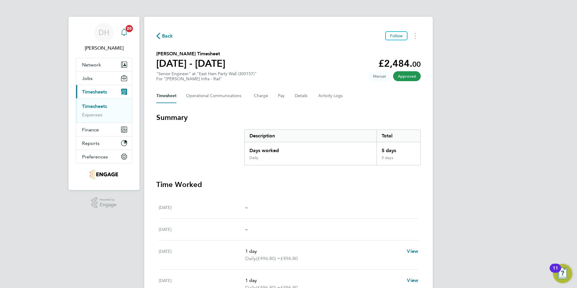
click at [126, 29] on span "20" at bounding box center [129, 28] width 7 height 7
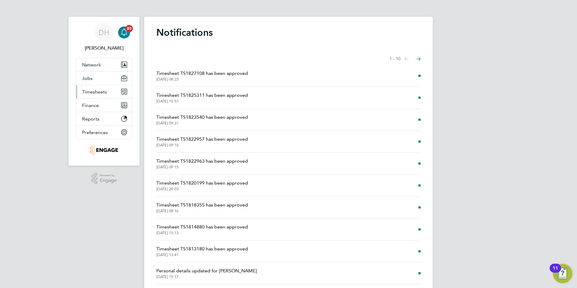
click at [93, 92] on span "Timesheets" at bounding box center [94, 92] width 25 height 6
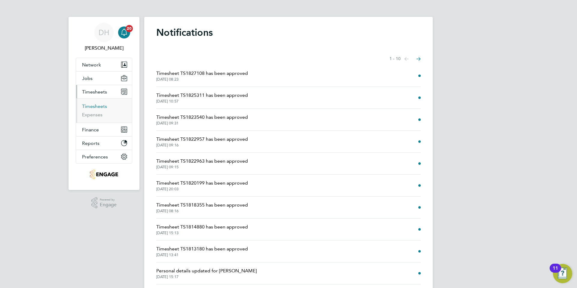
click at [92, 107] on link "Timesheets" at bounding box center [94, 106] width 25 height 6
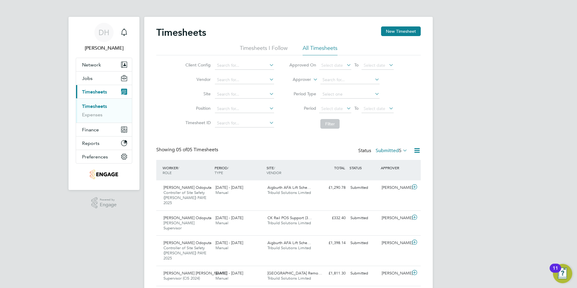
click at [101, 107] on link "Timesheets" at bounding box center [94, 106] width 25 height 6
click at [100, 105] on link "Timesheets" at bounding box center [94, 106] width 25 height 6
click at [91, 114] on link "Expenses" at bounding box center [92, 115] width 20 height 6
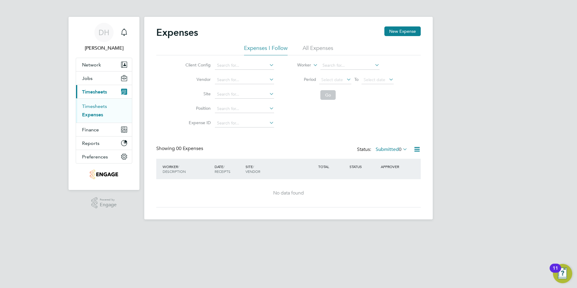
click at [93, 106] on link "Timesheets" at bounding box center [94, 106] width 25 height 6
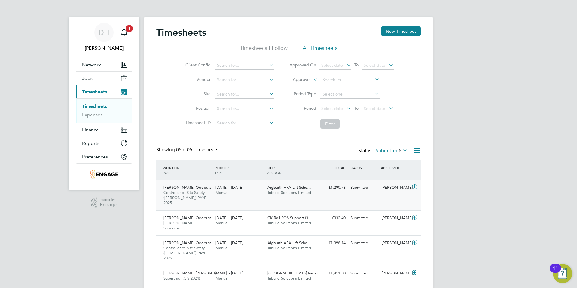
scroll to position [25, 0]
